Goal: Find specific page/section: Find specific page/section

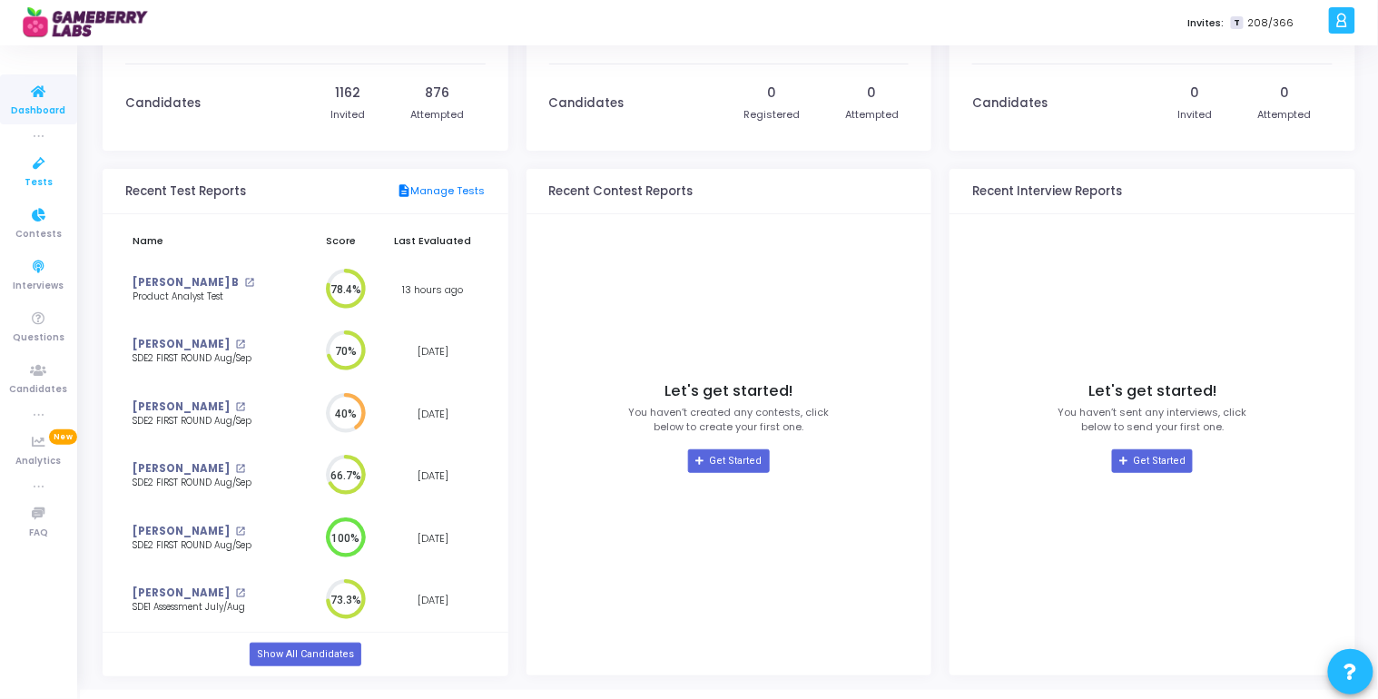
click at [42, 180] on span "Tests" at bounding box center [39, 182] width 28 height 15
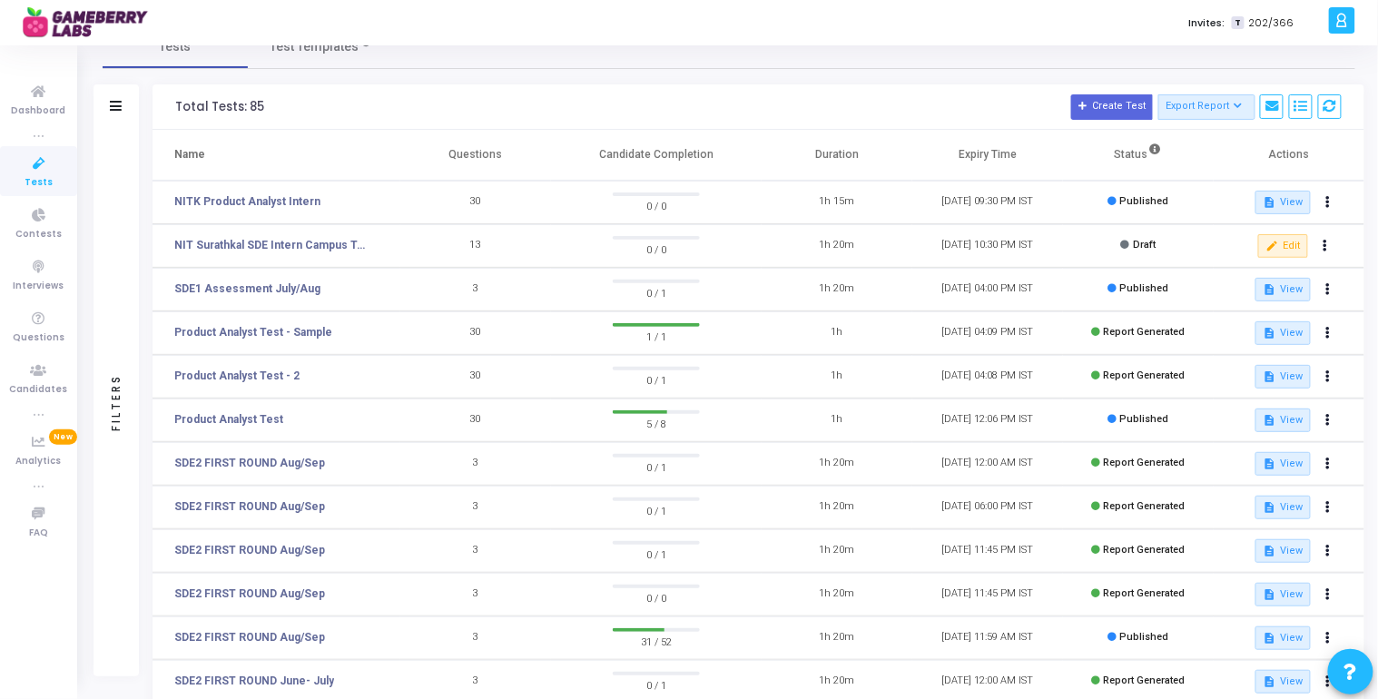
scroll to position [36, 0]
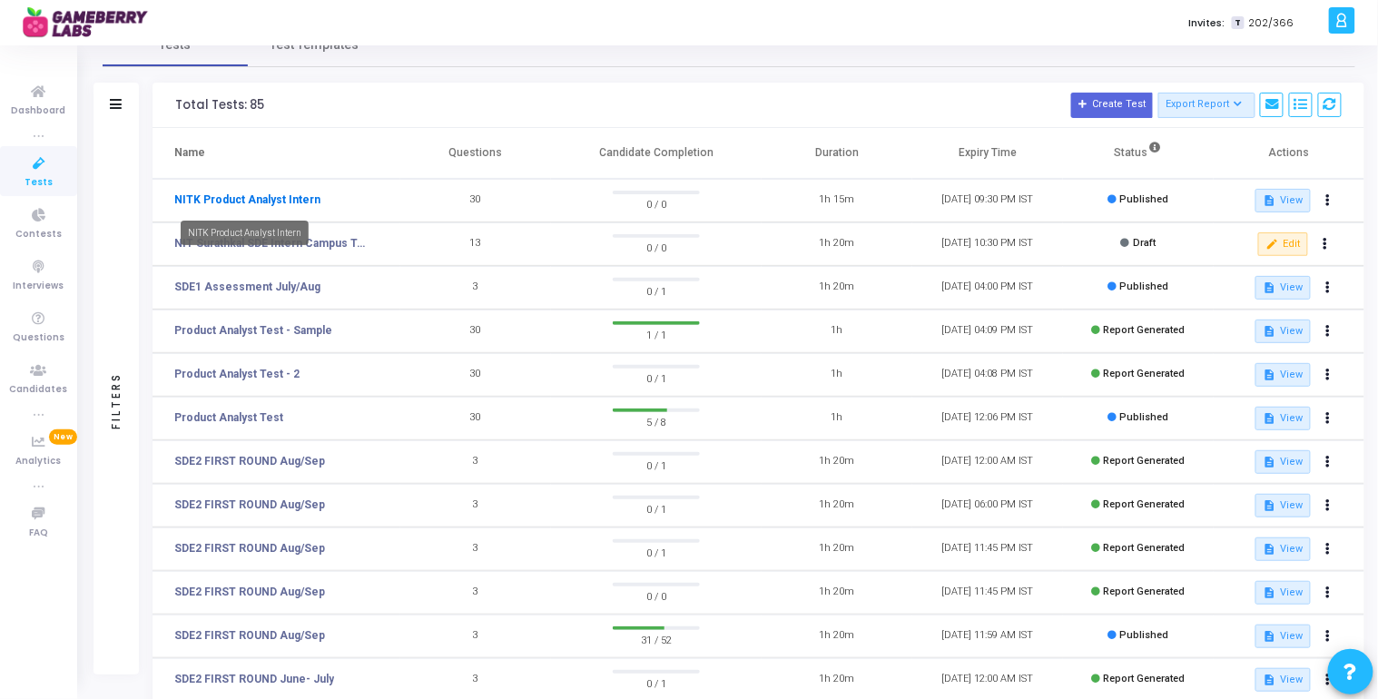
click at [290, 202] on link "NITK Product Analyst Intern" at bounding box center [247, 200] width 146 height 16
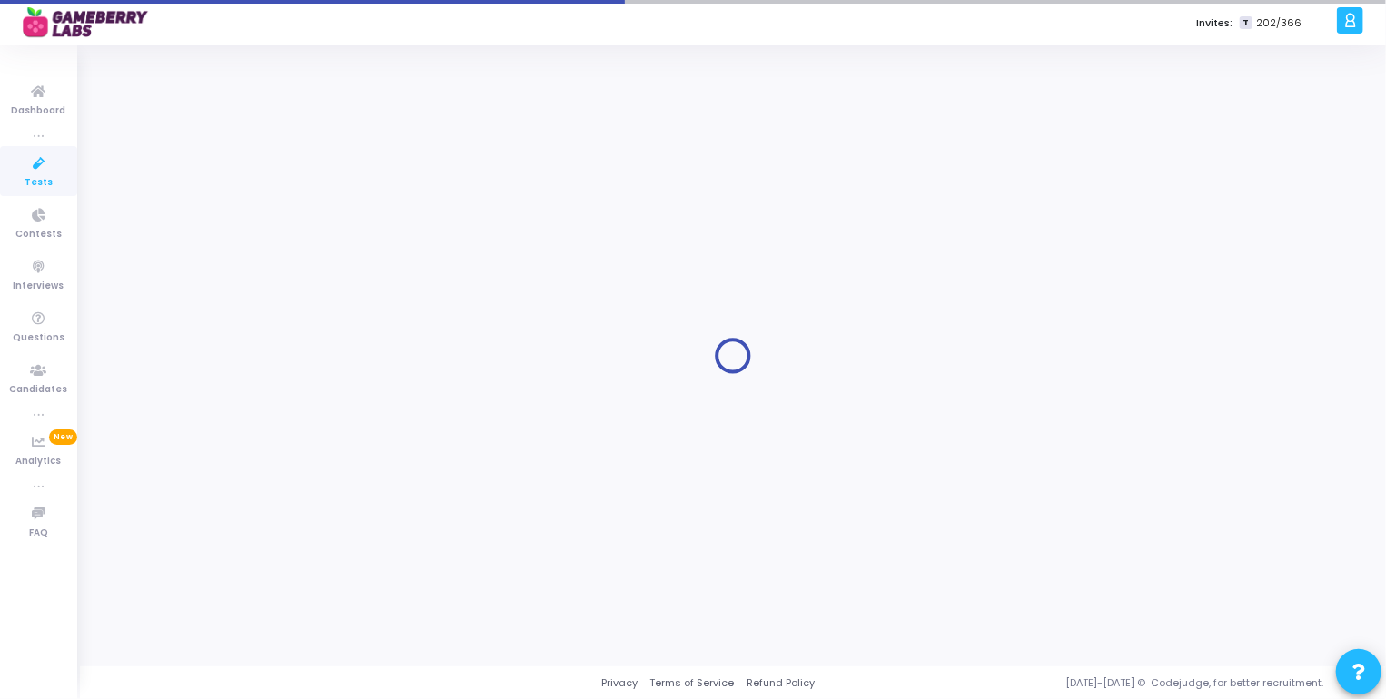
click at [290, 202] on div at bounding box center [733, 356] width 1260 height 594
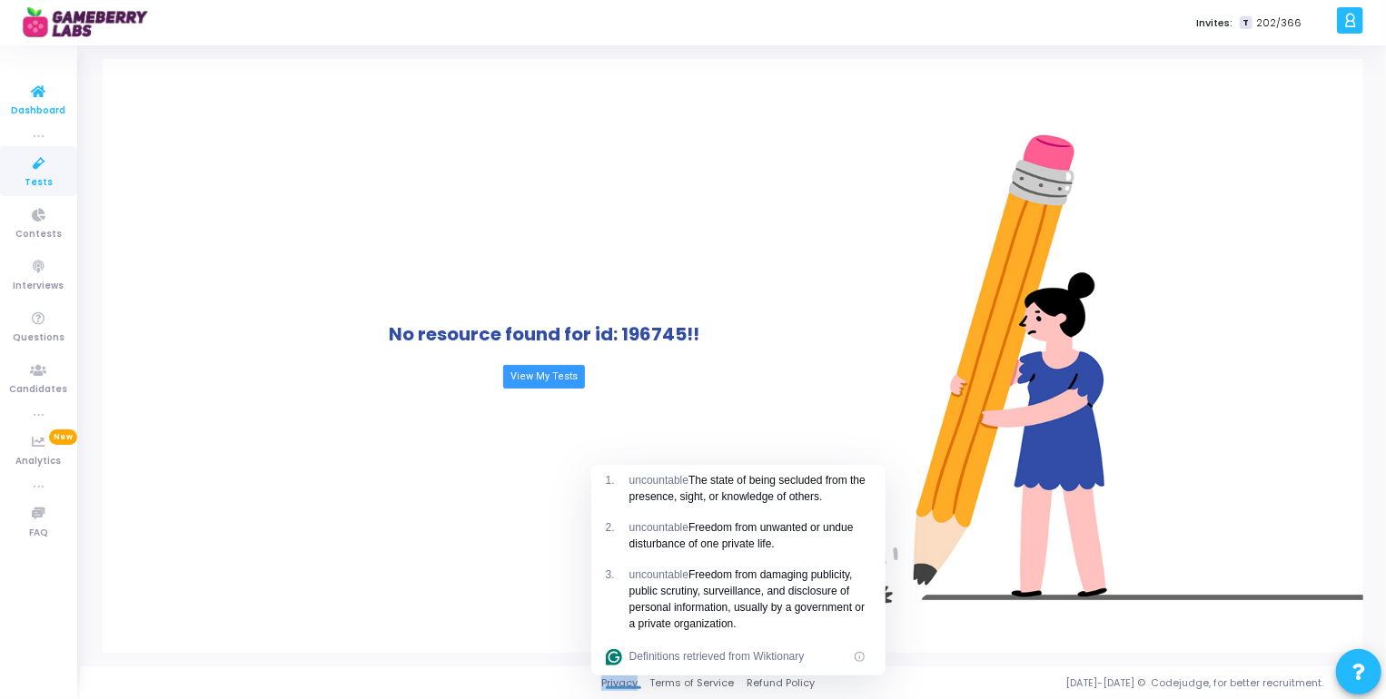
click at [35, 99] on icon at bounding box center [39, 92] width 38 height 23
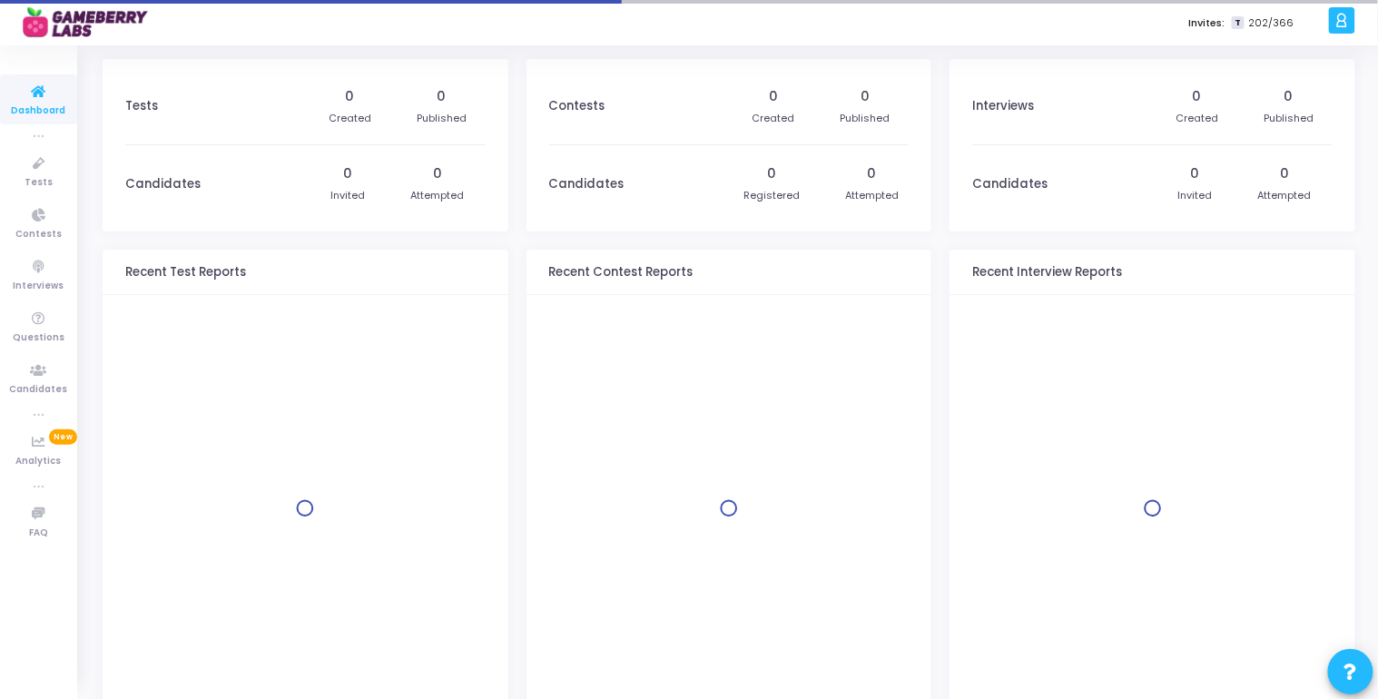
click at [35, 99] on icon at bounding box center [39, 92] width 38 height 23
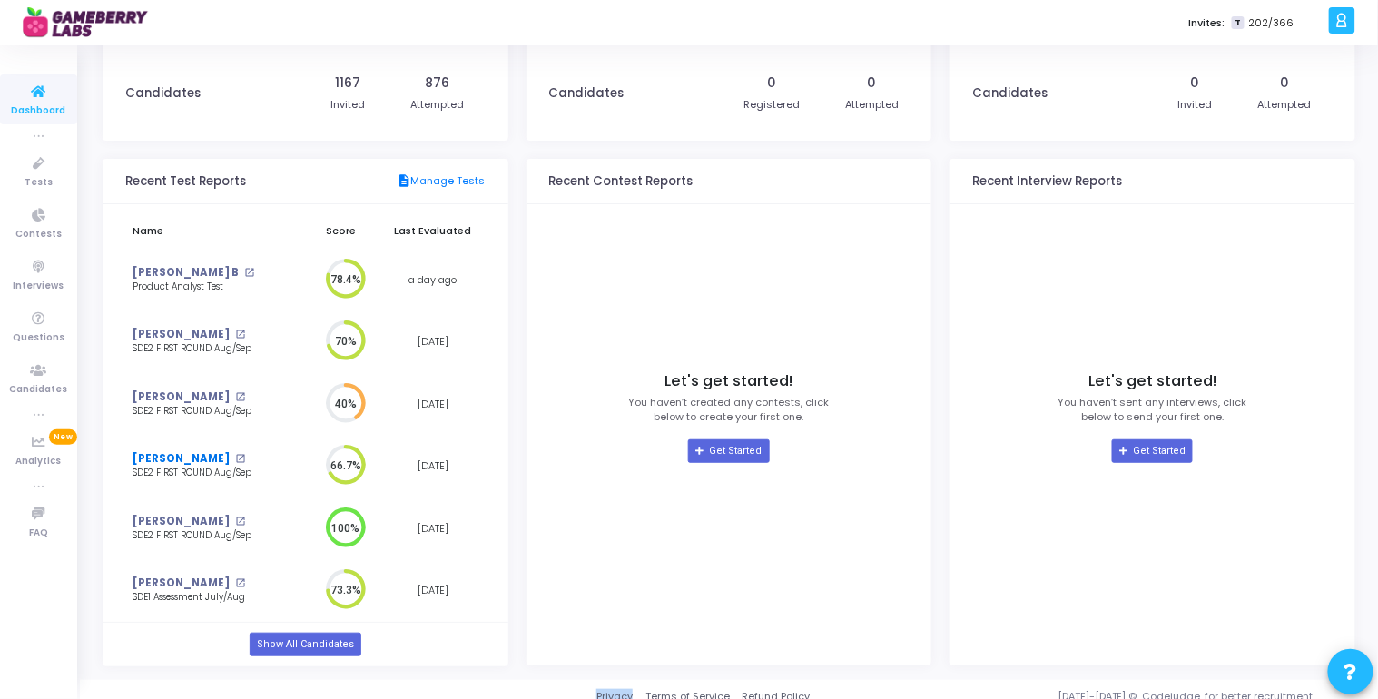
scroll to position [104, 0]
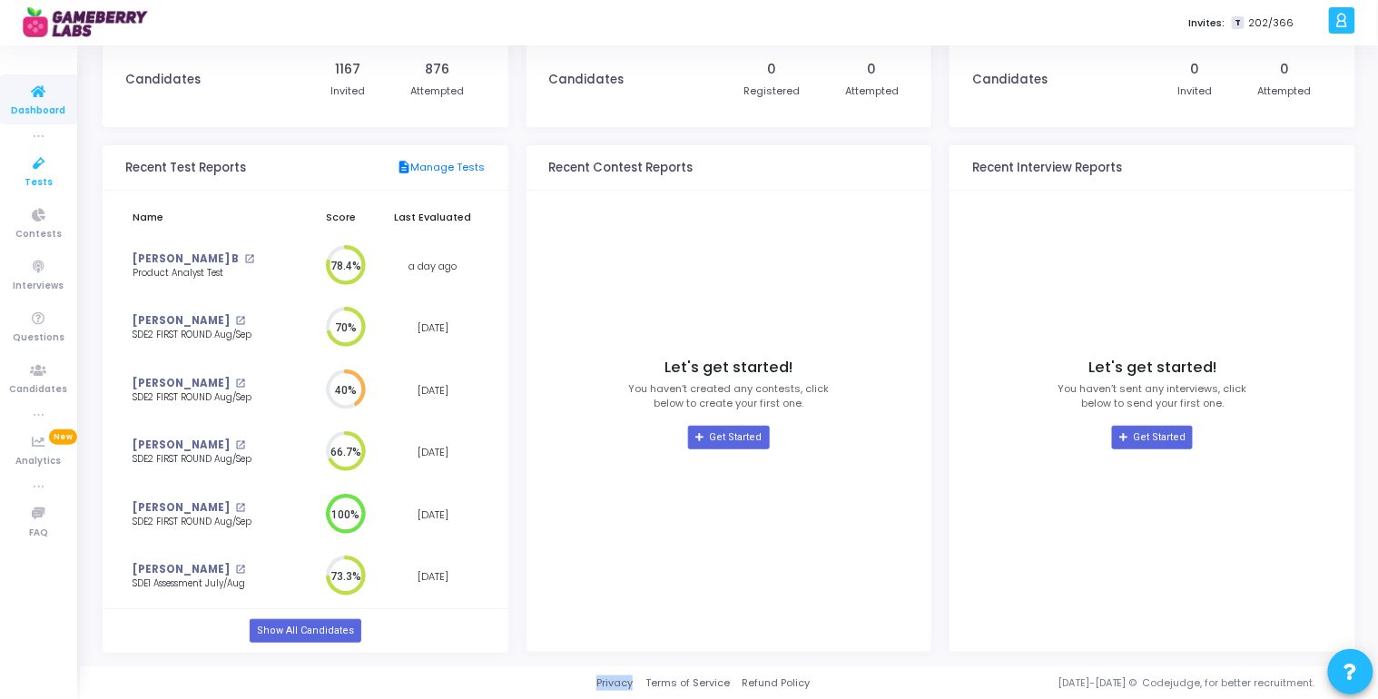
click at [40, 155] on icon at bounding box center [39, 164] width 38 height 23
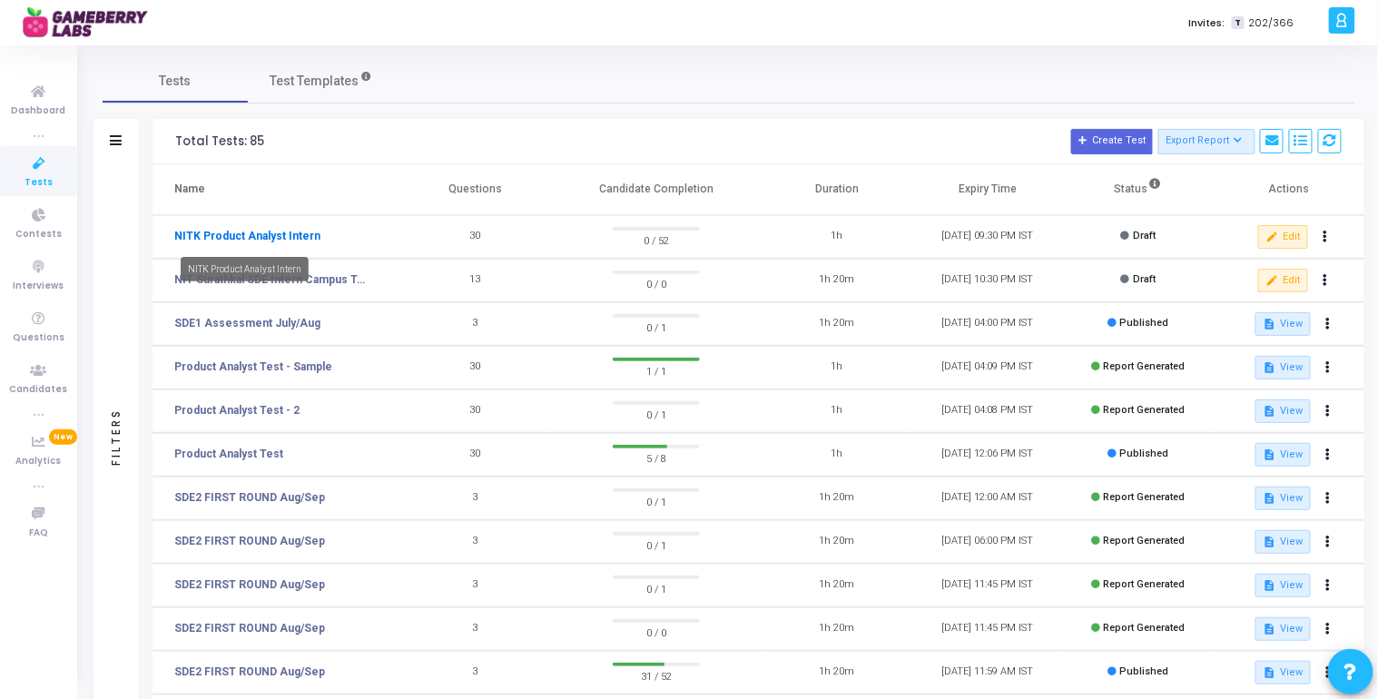
click at [257, 242] on link "NITK Product Analyst Intern" at bounding box center [247, 236] width 146 height 16
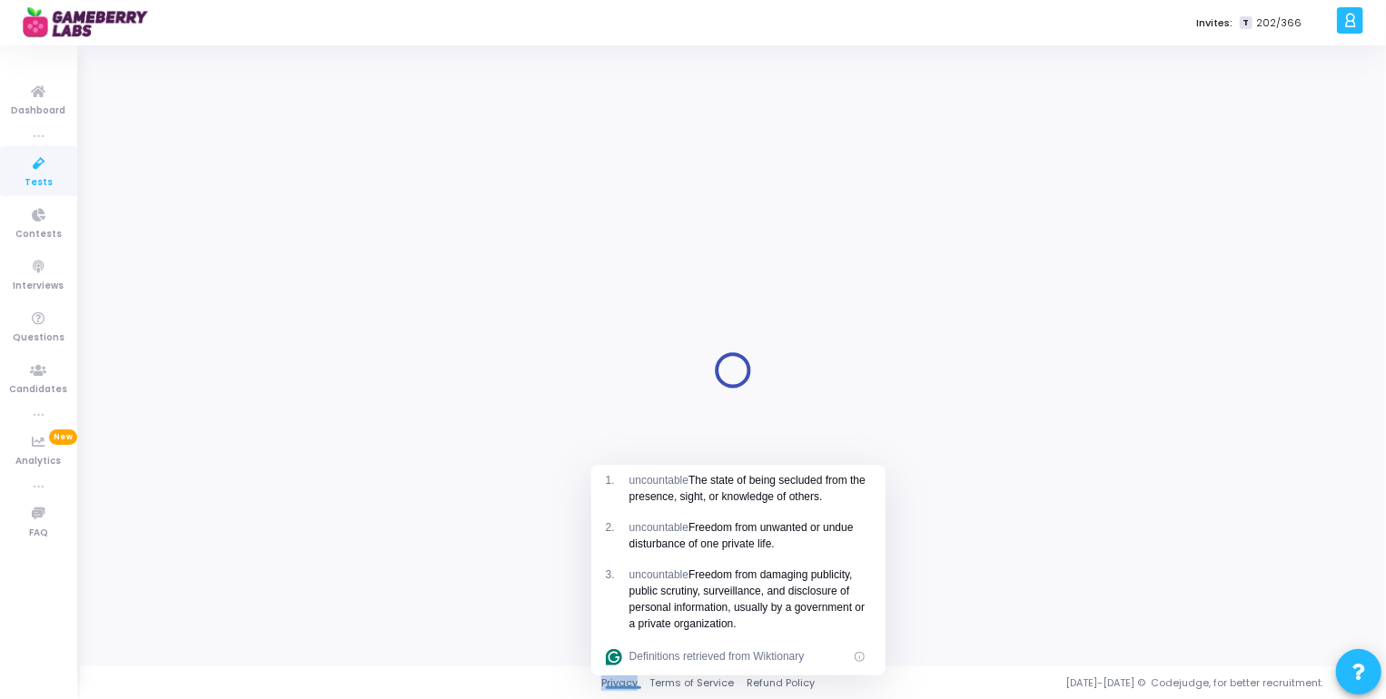
type input "NITK Product Analyst Intern"
